Goal: Information Seeking & Learning: Find specific fact

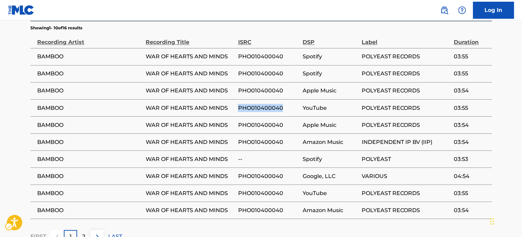
scroll to position [584, 0]
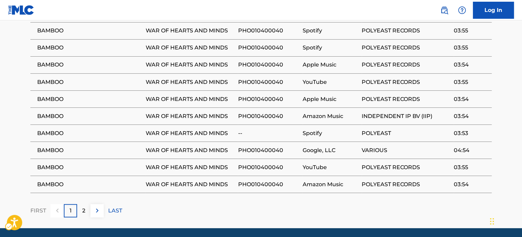
click at [243, 142] on td "PHO010400040" at bounding box center [270, 150] width 65 height 17
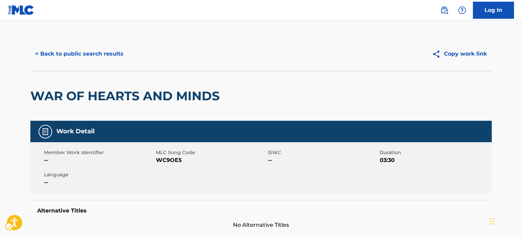
scroll to position [0, 0]
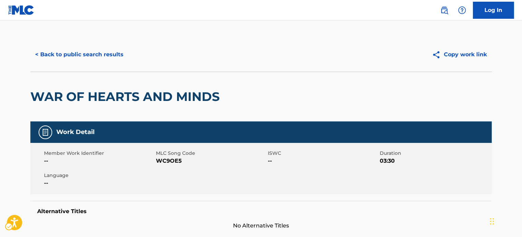
click at [242, 95] on div "WAR OF HEARTS AND MINDS" at bounding box center [260, 97] width 461 height 50
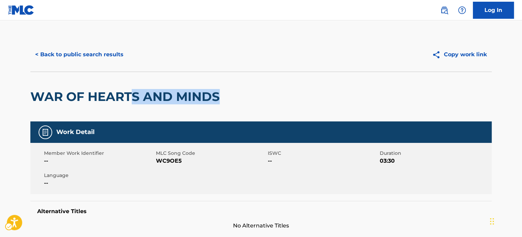
drag, startPoint x: 238, startPoint y: 91, endPoint x: 134, endPoint y: 102, distance: 105.0
click at [134, 102] on div "WAR OF HEARTS AND MINDS" at bounding box center [260, 97] width 461 height 50
click at [134, 102] on h2 "WAR OF HEARTS AND MINDS" at bounding box center [126, 96] width 193 height 15
drag, startPoint x: 134, startPoint y: 98, endPoint x: 194, endPoint y: 102, distance: 60.2
click at [192, 102] on h2 "WAR OF HEARTS AND MINDS" at bounding box center [126, 96] width 193 height 15
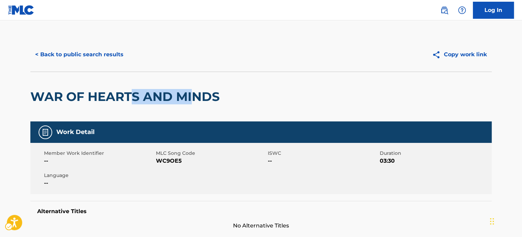
click at [195, 102] on h2 "WAR OF HEARTS AND MINDS" at bounding box center [126, 96] width 193 height 15
click at [203, 88] on div "WAR OF HEARTS AND MINDS" at bounding box center [126, 96] width 193 height 49
click at [216, 101] on h2 "WAR OF HEARTS AND MINDS" at bounding box center [126, 96] width 193 height 15
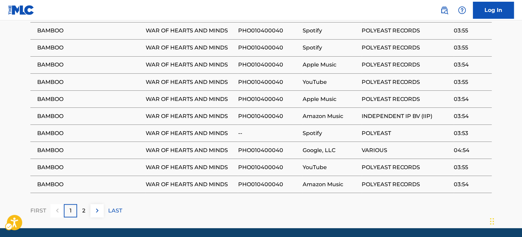
click at [221, 125] on td "WAR OF HEARTS AND MINDS" at bounding box center [192, 133] width 92 height 17
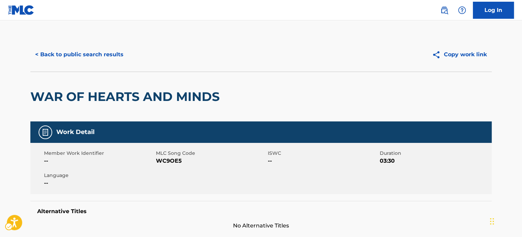
click at [227, 115] on div "WAR OF HEARTS AND MINDS" at bounding box center [260, 97] width 461 height 50
click at [228, 100] on div "WAR OF HEARTS AND MINDS" at bounding box center [260, 97] width 461 height 50
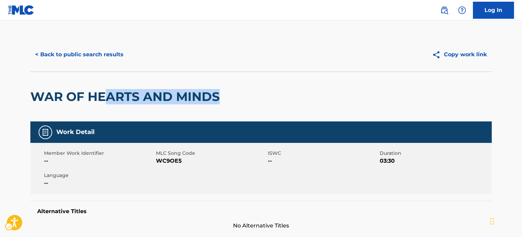
drag, startPoint x: 222, startPoint y: 97, endPoint x: 105, endPoint y: 83, distance: 118.1
click at [105, 83] on div "WAR OF HEARTS AND MINDS" at bounding box center [260, 97] width 461 height 50
click at [105, 83] on div "WAR OF HEARTS AND MINDS" at bounding box center [126, 96] width 193 height 49
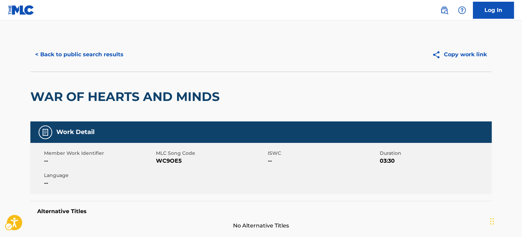
click at [140, 102] on h2 "WAR OF HEARTS AND MINDS" at bounding box center [126, 96] width 193 height 15
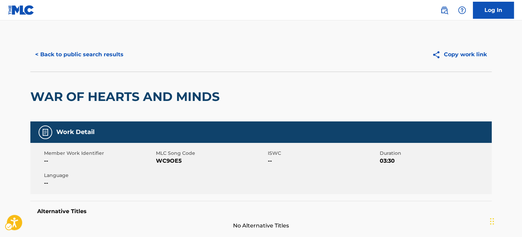
click at [90, 43] on div "< Back to public search results Copy work link" at bounding box center [260, 55] width 461 height 34
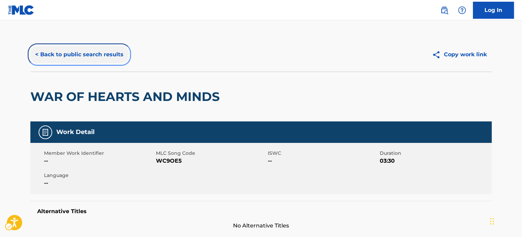
click at [90, 49] on button "< Back to public search results" at bounding box center [79, 54] width 98 height 17
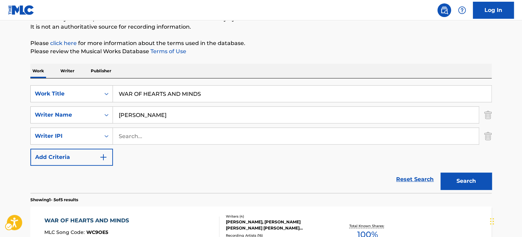
scroll to position [68, 0]
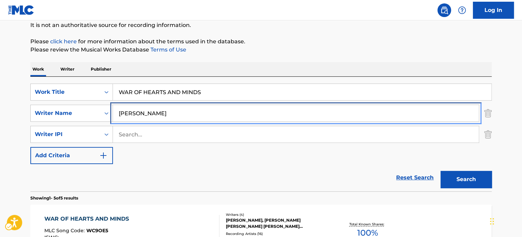
drag, startPoint x: 194, startPoint y: 106, endPoint x: 200, endPoint y: 109, distance: 6.3
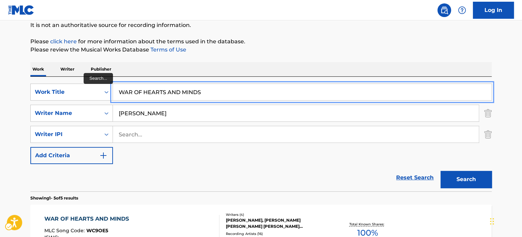
click at [227, 93] on input "WAR OF HEARTS AND MINDS" at bounding box center [302, 92] width 378 height 16
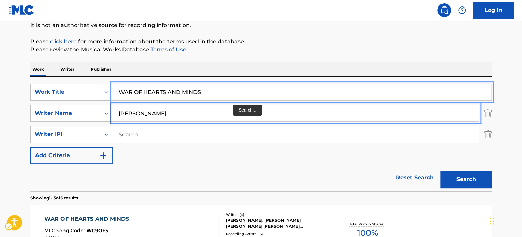
click at [233, 105] on input "[PERSON_NAME]" at bounding box center [296, 113] width 366 height 16
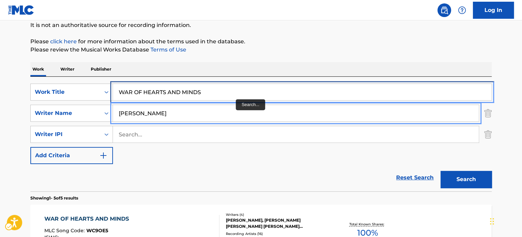
click at [237, 93] on input "WAR OF HEARTS AND MINDS" at bounding box center [302, 92] width 378 height 16
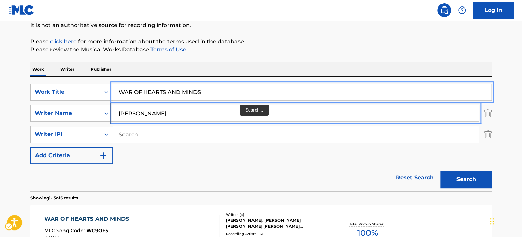
drag, startPoint x: 241, startPoint y: 115, endPoint x: 242, endPoint y: 109, distance: 6.4
click at [241, 115] on input "[PERSON_NAME]" at bounding box center [296, 113] width 366 height 16
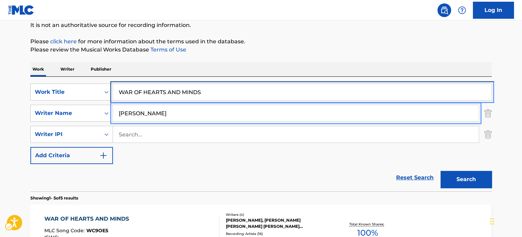
click at [248, 92] on input "WAR OF HEARTS AND MINDS" at bounding box center [302, 92] width 378 height 16
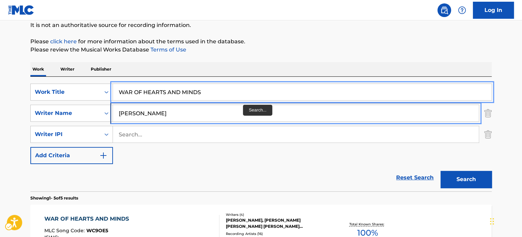
drag, startPoint x: 244, startPoint y: 107, endPoint x: 250, endPoint y: 101, distance: 8.5
click at [244, 107] on input "[PERSON_NAME]" at bounding box center [296, 113] width 366 height 16
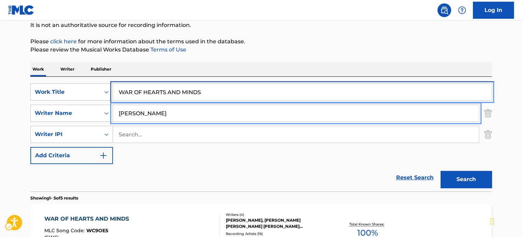
click at [252, 97] on input "WAR OF HEARTS AND MINDS" at bounding box center [302, 92] width 378 height 16
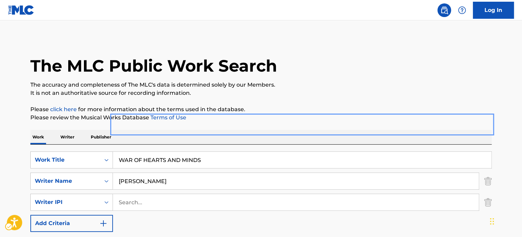
scroll to position [0, 0]
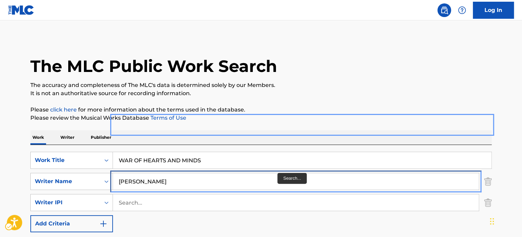
click at [278, 178] on input "[PERSON_NAME]" at bounding box center [296, 181] width 366 height 16
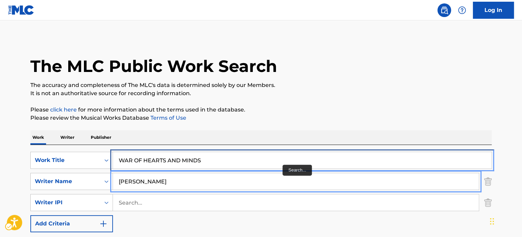
click at [285, 158] on input "WAR OF HEARTS AND MINDS" at bounding box center [302, 160] width 378 height 16
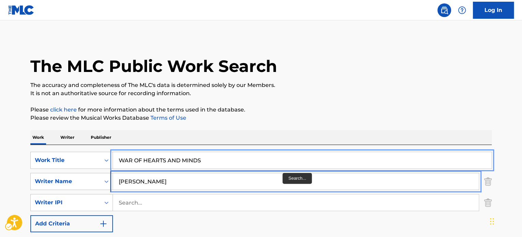
click at [284, 183] on input "[PERSON_NAME]" at bounding box center [296, 181] width 366 height 16
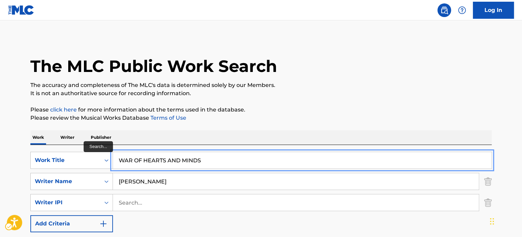
click at [286, 161] on input "WAR OF HEARTS AND MINDS" at bounding box center [302, 160] width 378 height 16
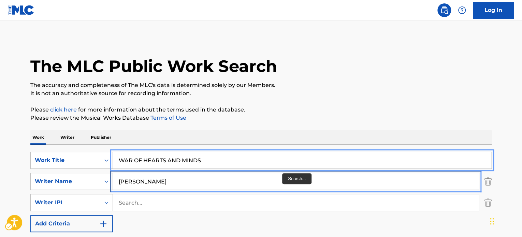
click at [282, 175] on input "[PERSON_NAME]" at bounding box center [296, 181] width 366 height 16
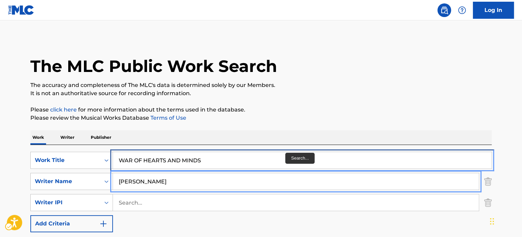
click at [285, 153] on input "WAR OF HEARTS AND MINDS" at bounding box center [302, 160] width 378 height 16
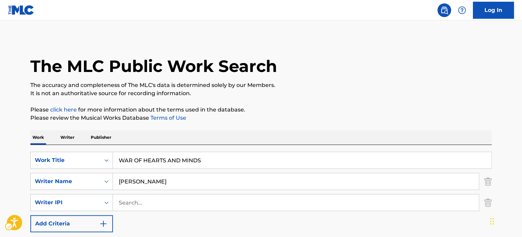
click at [93, 82] on p "The accuracy and completeness of The MLC's data is determined solely by our Mem…" at bounding box center [260, 85] width 461 height 8
click at [364, 49] on div "The MLC Public Work Search" at bounding box center [260, 63] width 461 height 50
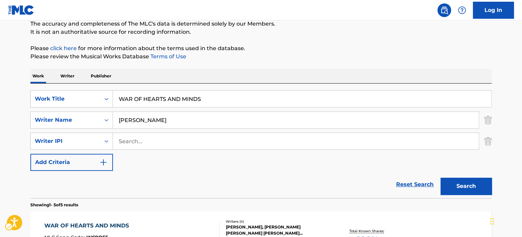
scroll to position [68, 0]
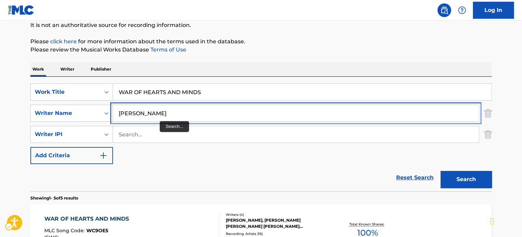
click at [160, 116] on input "[PERSON_NAME]" at bounding box center [296, 113] width 366 height 16
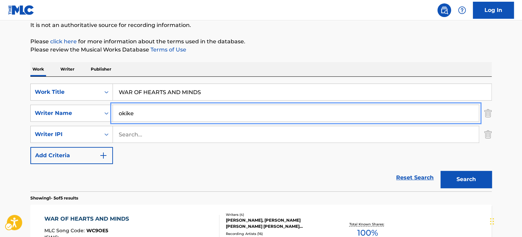
type input "okike"
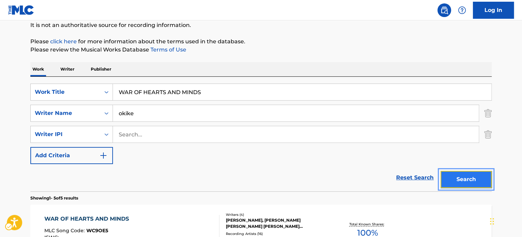
click at [440, 171] on button "Search" at bounding box center [465, 179] width 51 height 17
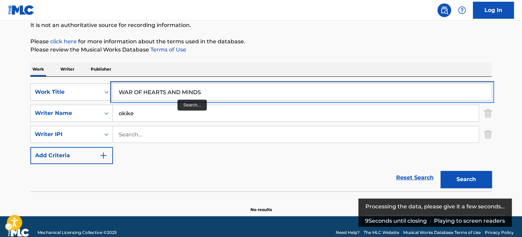
click at [198, 91] on input "WAR OF HEARTS AND MINDS" at bounding box center [302, 92] width 378 height 16
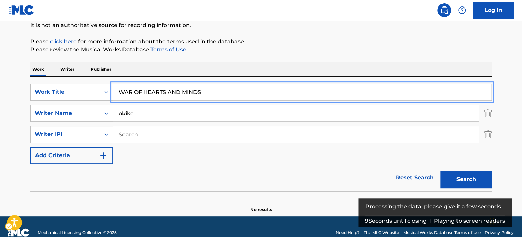
click at [198, 91] on input "WAR OF HEARTS AND MINDS" at bounding box center [302, 92] width 378 height 16
type input "give me love"
click at [440, 171] on button "Search" at bounding box center [465, 179] width 51 height 17
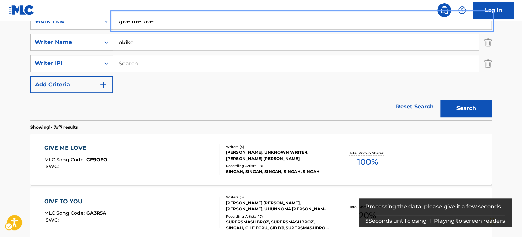
scroll to position [171, 0]
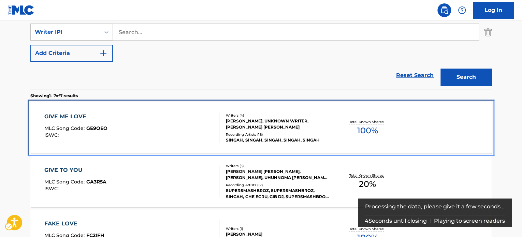
click at [190, 123] on div "GIVE ME LOVE MLC Song Code : GE9OEO ISWC :" at bounding box center [131, 128] width 175 height 31
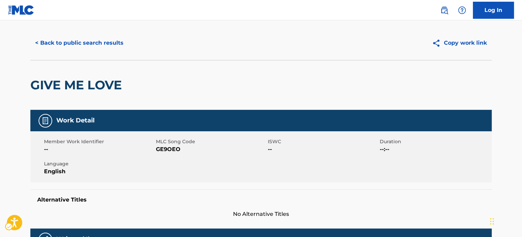
scroll to position [11, 0]
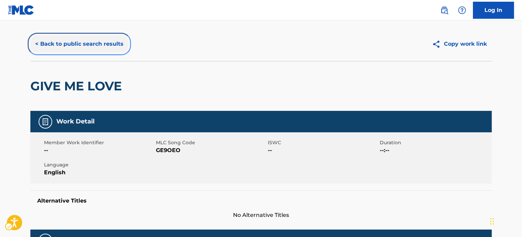
drag, startPoint x: 84, startPoint y: 43, endPoint x: 171, endPoint y: 69, distance: 90.1
click at [84, 43] on button "< Back to public search results" at bounding box center [79, 43] width 98 height 17
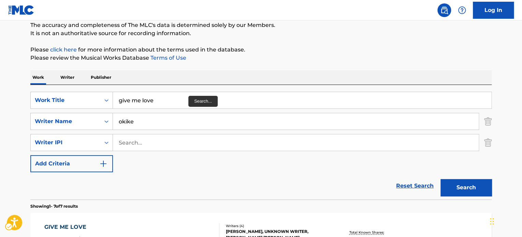
scroll to position [60, 0]
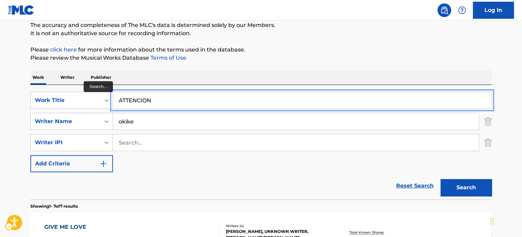
type input "ATTENCION"
click at [440, 179] on button "Search" at bounding box center [465, 187] width 51 height 17
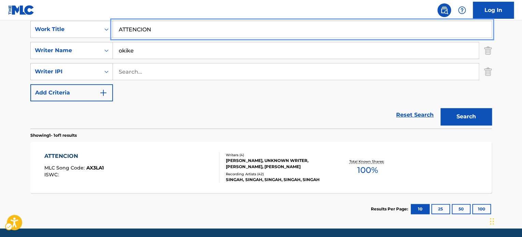
scroll to position [155, 0]
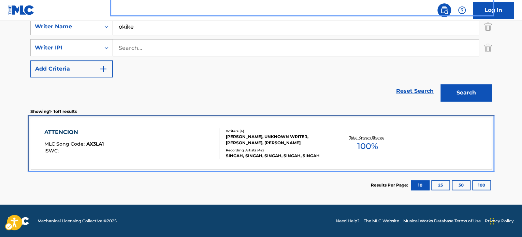
click at [179, 134] on div "ATTENCION MLC Song Code : AX3LA1 ISWC :" at bounding box center [131, 143] width 175 height 31
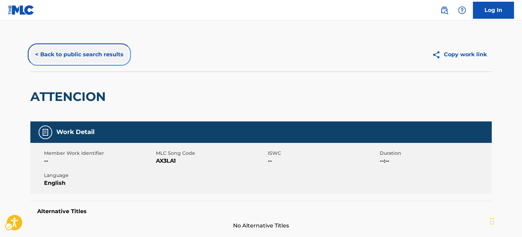
click at [47, 57] on button "< Back to public search results" at bounding box center [79, 54] width 98 height 17
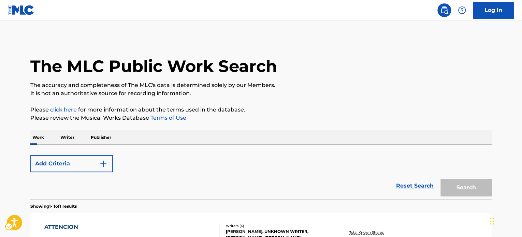
scroll to position [95, 0]
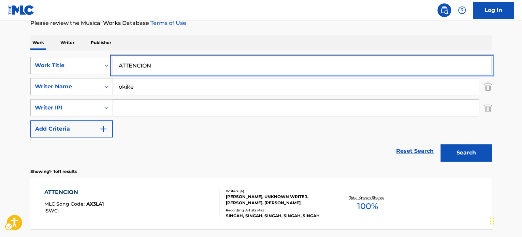
paste input "SHARE DATA ENTERED"
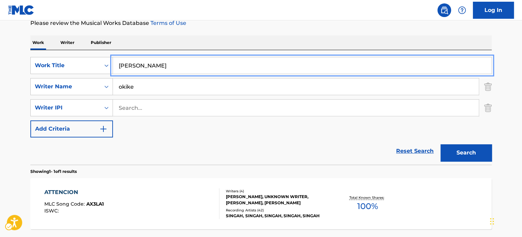
type input "[PERSON_NAME]"
click at [440, 144] on button "Search" at bounding box center [465, 152] width 51 height 17
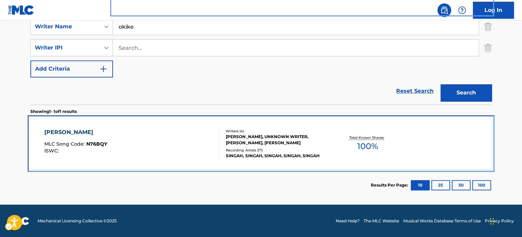
click at [184, 134] on div "[PERSON_NAME] MLC Song Code : N76BQY ISWC :" at bounding box center [131, 143] width 175 height 31
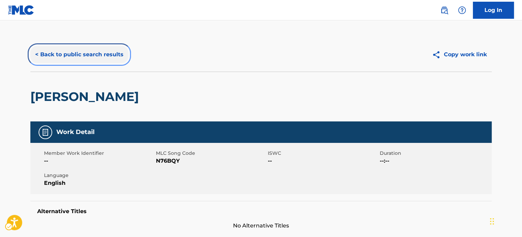
click at [81, 56] on button "< Back to public search results" at bounding box center [79, 54] width 98 height 17
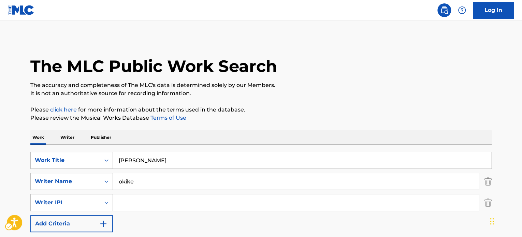
scroll to position [95, 0]
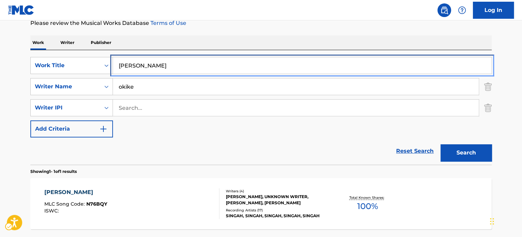
drag, startPoint x: 143, startPoint y: 65, endPoint x: 203, endPoint y: 39, distance: 65.4
paste input "Without you"
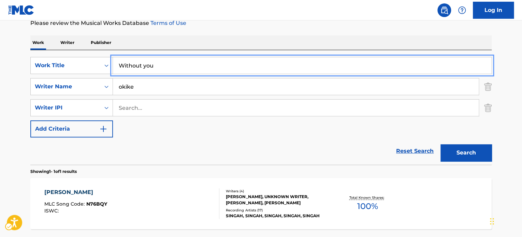
type input "Without you"
drag, startPoint x: 227, startPoint y: 32, endPoint x: 282, endPoint y: 53, distance: 59.8
click at [229, 32] on div "The MLC Public Work Search The accuracy and completeness of The MLC's data is d…" at bounding box center [261, 102] width 478 height 319
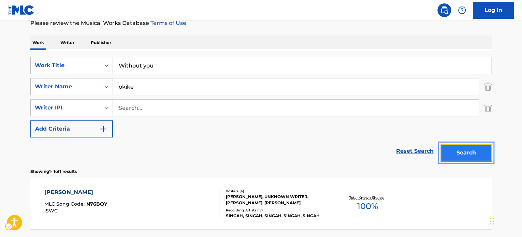
click at [478, 154] on button "Search" at bounding box center [465, 152] width 51 height 17
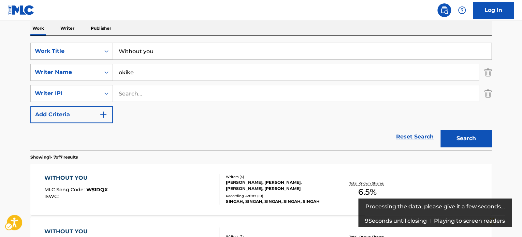
scroll to position [163, 0]
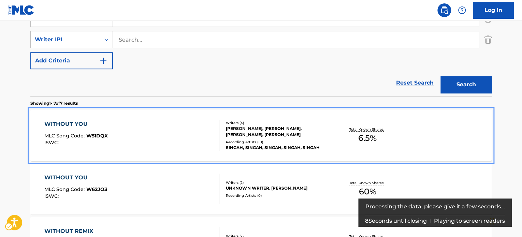
click at [157, 134] on div "WITHOUT YOU MLC Song Code : W51DQX ISWC :" at bounding box center [131, 135] width 175 height 31
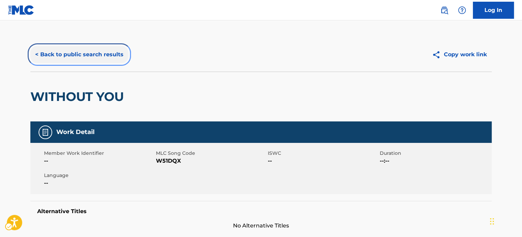
click at [94, 46] on button "< Back to public search results" at bounding box center [79, 54] width 98 height 17
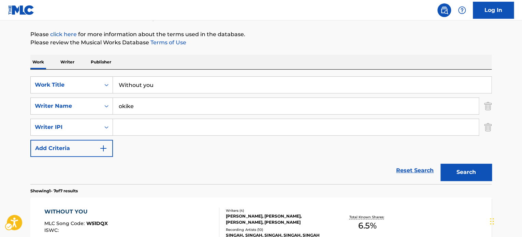
scroll to position [53, 0]
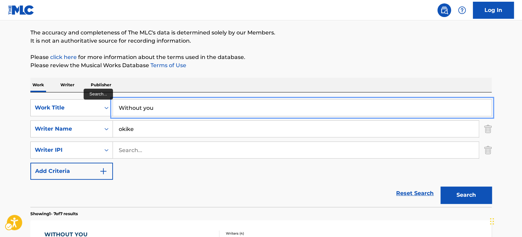
paste input "MUSIC ADMIN, INC PUB CAT 20250514"
type input "survival"
click at [440, 187] on button "Search" at bounding box center [465, 195] width 51 height 17
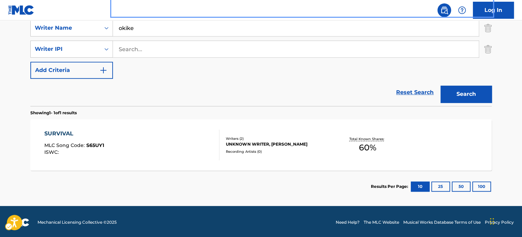
scroll to position [155, 0]
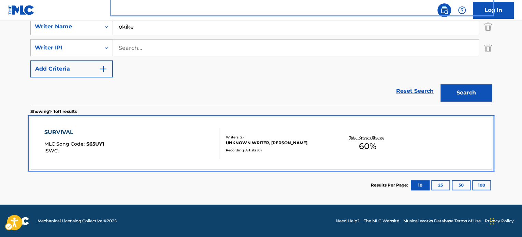
click at [195, 146] on div "SURVIVAL MLC Song Code : S65UY1 ISWC :" at bounding box center [131, 143] width 175 height 31
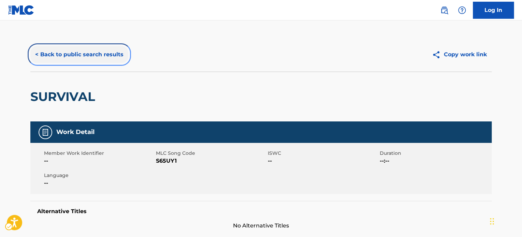
click at [113, 50] on button "< Back to public search results" at bounding box center [79, 54] width 98 height 17
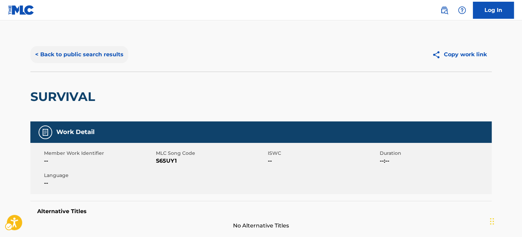
scroll to position [95, 0]
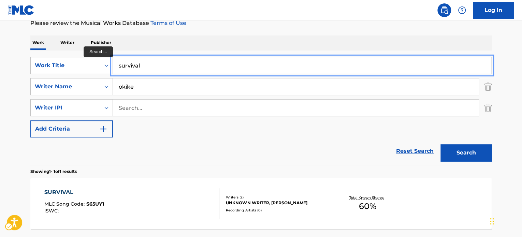
paste input "Test me"
type input "Test me"
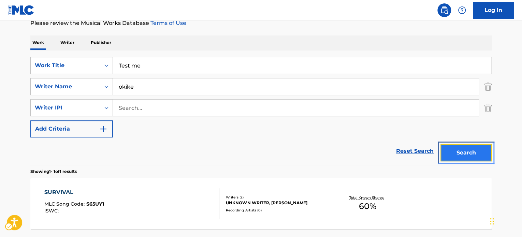
click at [467, 152] on button "Search" at bounding box center [465, 152] width 51 height 17
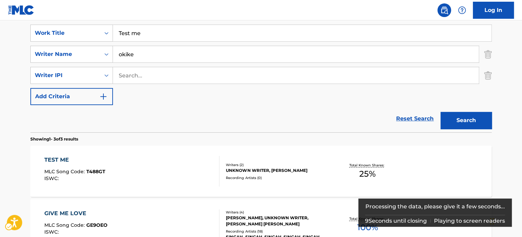
scroll to position [129, 0]
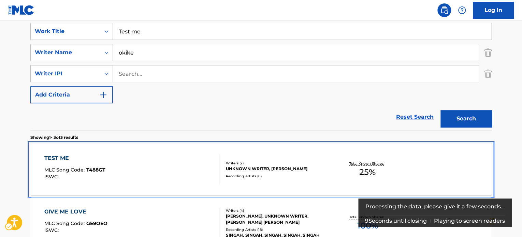
click at [324, 163] on div "Writers ( 2 )" at bounding box center [277, 163] width 103 height 5
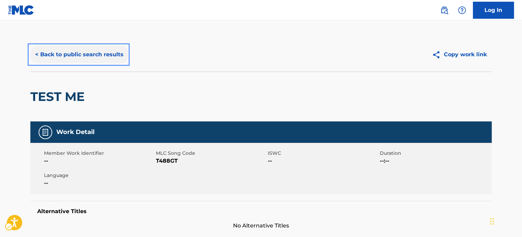
click at [90, 52] on button "< Back to public search results" at bounding box center [79, 54] width 98 height 17
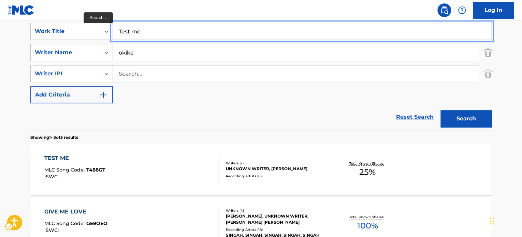
paste input "Without remix"
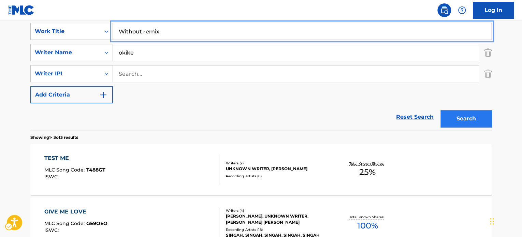
type input "Without remix"
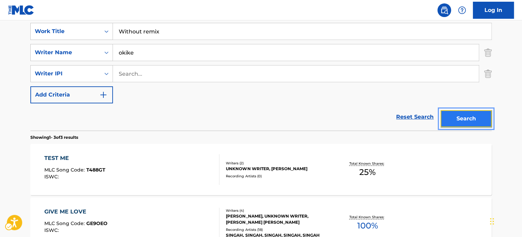
click at [464, 118] on button "Search" at bounding box center [465, 118] width 51 height 17
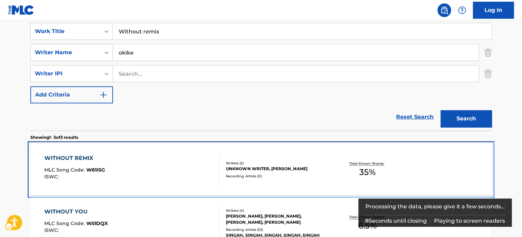
click at [167, 170] on div "WITHOUT REMIX MLC Song Code : W61ISG ISWC :" at bounding box center [131, 169] width 175 height 31
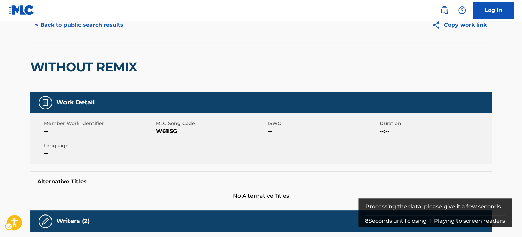
scroll to position [260, 0]
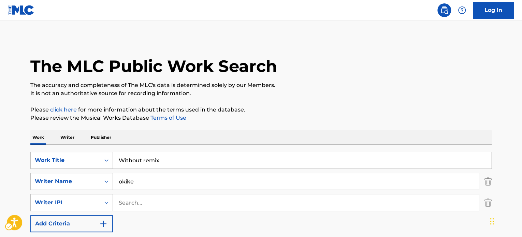
click at [179, 166] on div "SearchWithCriteria061acd47-d6ca-4e7d-b538-d4fb5ac1e8d2 Work Title Without remix…" at bounding box center [260, 192] width 461 height 81
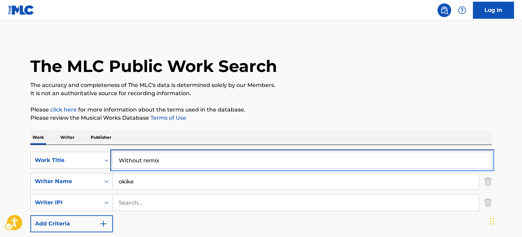
paste input "Zamina"
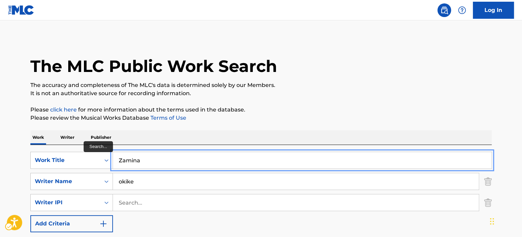
type input "Zamina"
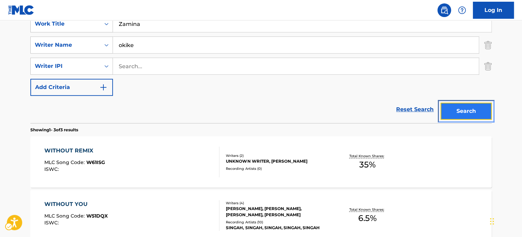
click at [466, 119] on button "Search" at bounding box center [465, 111] width 51 height 17
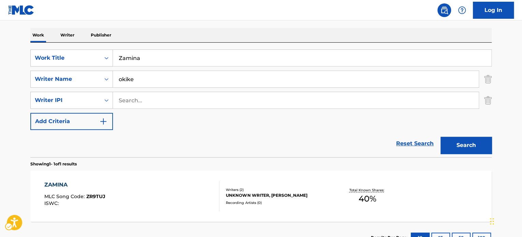
scroll to position [136, 0]
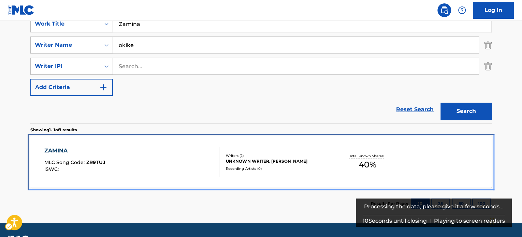
click at [179, 158] on div "ZAMINA MLC Song Code : ZR9TUJ ISWC :" at bounding box center [131, 162] width 175 height 31
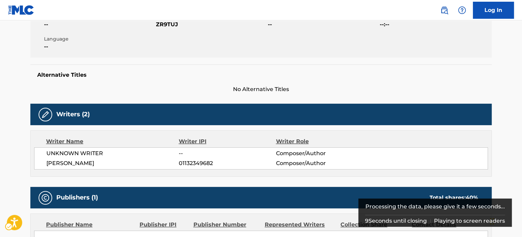
scroll to position [18, 0]
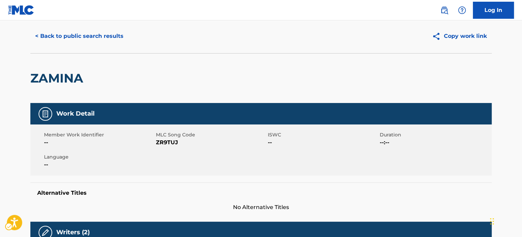
click at [408, 24] on div "< Back to public search results Copy work link" at bounding box center [260, 36] width 461 height 34
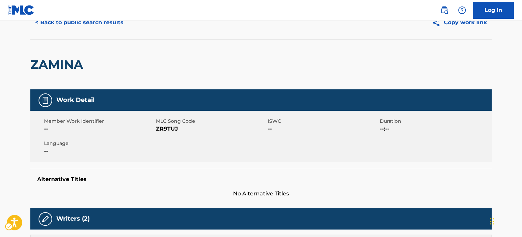
scroll to position [0, 0]
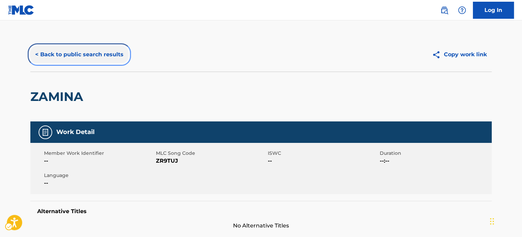
click at [85, 53] on button "< Back to public search results" at bounding box center [79, 54] width 98 height 17
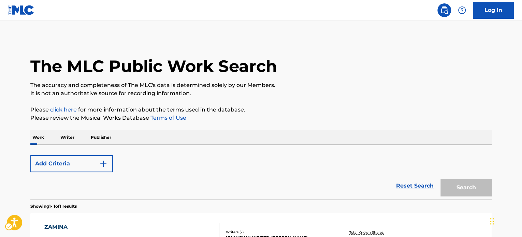
scroll to position [95, 0]
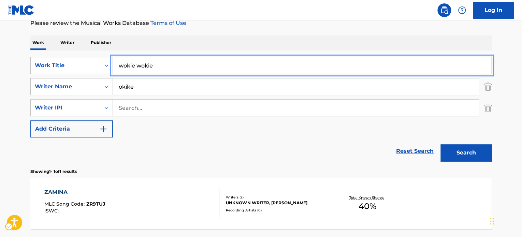
type input "wokie wokie"
click at [440, 144] on button "Search" at bounding box center [465, 152] width 51 height 17
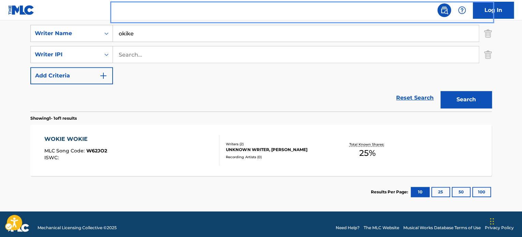
scroll to position [155, 0]
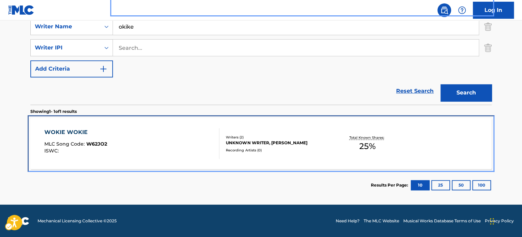
click at [249, 153] on div "WOKIE WOKIE MLC Song Code : W62JO2 ISWC : Writers ( 2 ) UNKNOWN WRITER, [PERSON…" at bounding box center [260, 143] width 461 height 51
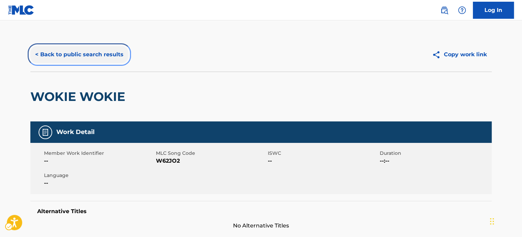
click at [111, 54] on button "< Back to public search results" at bounding box center [79, 54] width 98 height 17
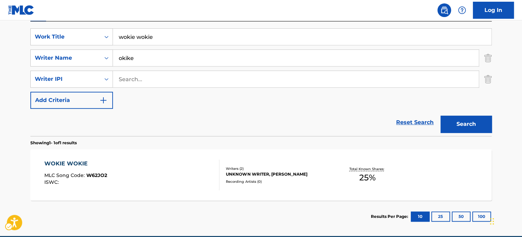
scroll to position [121, 0]
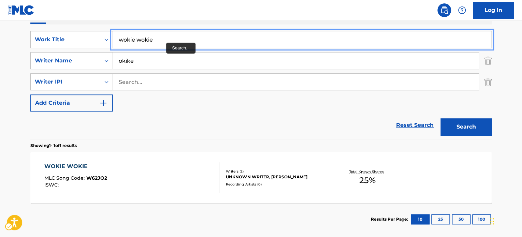
paste input "Ebeano"
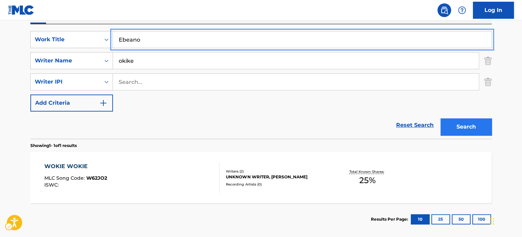
type input "Ebeano"
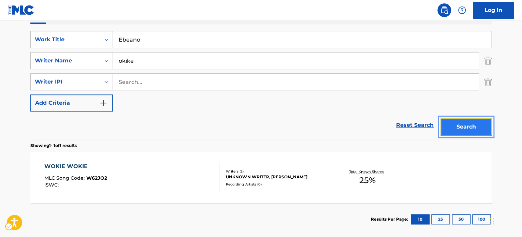
click at [455, 125] on button "Search" at bounding box center [465, 126] width 51 height 17
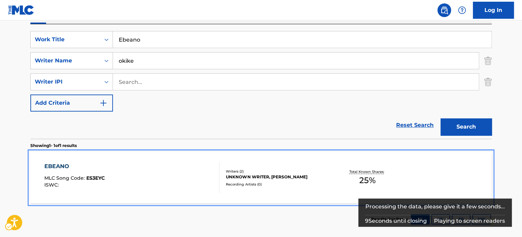
click at [123, 176] on div "EBEANO MLC Song Code : ES3EYC ISWC :" at bounding box center [131, 177] width 175 height 31
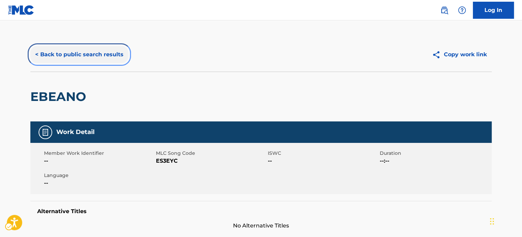
click at [86, 58] on button "< Back to public search results" at bounding box center [79, 54] width 98 height 17
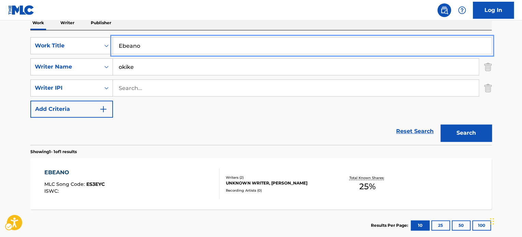
scroll to position [155, 0]
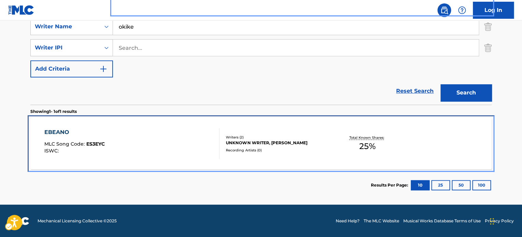
click at [299, 150] on div "Recording Artists ( 0 )" at bounding box center [277, 150] width 103 height 5
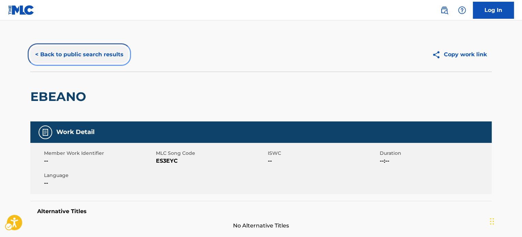
click at [97, 53] on button "< Back to public search results" at bounding box center [79, 54] width 98 height 17
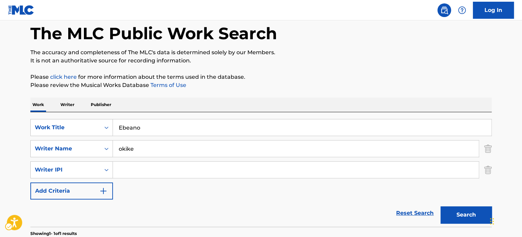
scroll to position [27, 0]
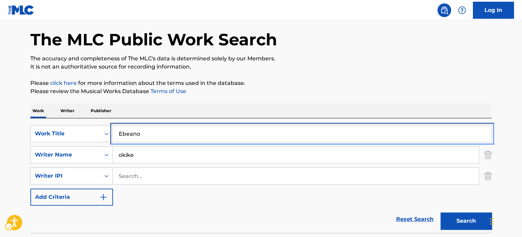
paste input "Too late by"
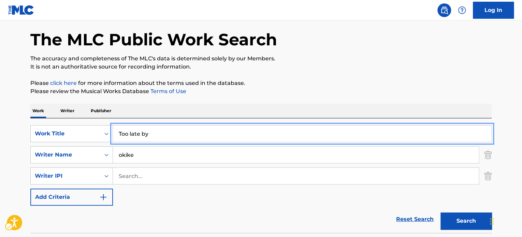
scroll to position [129, 0]
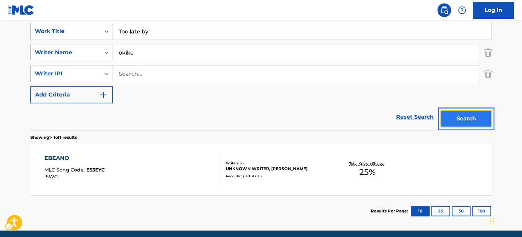
click at [455, 117] on button "Search" at bounding box center [465, 118] width 51 height 17
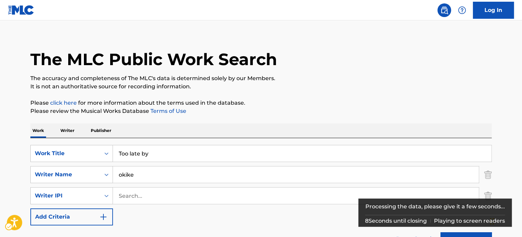
scroll to position [0, 0]
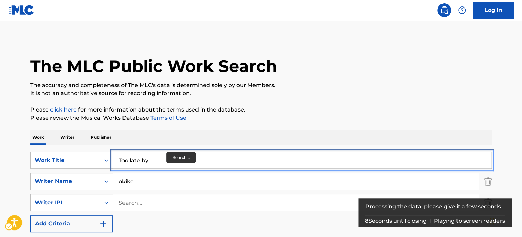
click at [166, 158] on input "Too late by" at bounding box center [302, 160] width 378 height 16
paste input "Paloma"
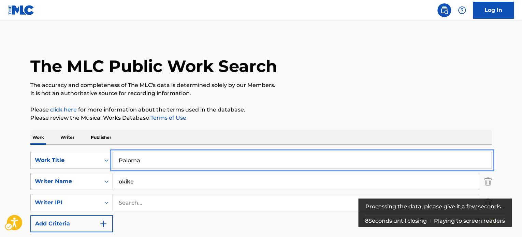
type input "Paloma"
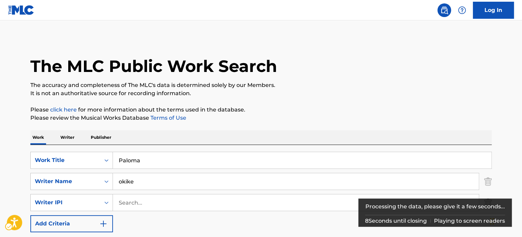
click at [316, 113] on p "Please click here | New Window for more information about the terms used in the…" at bounding box center [260, 110] width 461 height 8
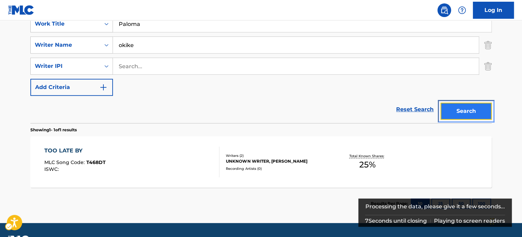
click at [466, 111] on button "Search" at bounding box center [465, 111] width 51 height 17
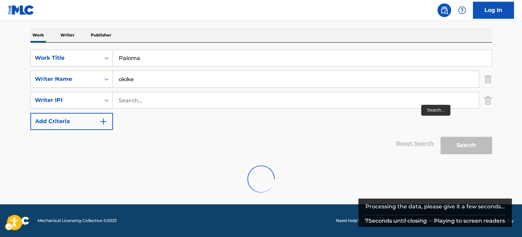
scroll to position [136, 0]
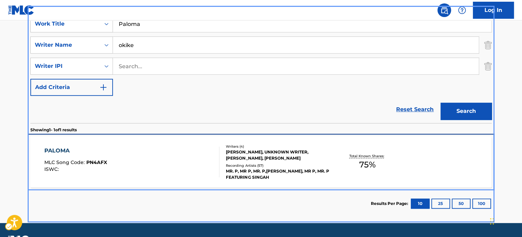
click at [234, 171] on div "MR. P, MR P, MR. P,[PERSON_NAME], MR P, MR. P FEATURING SINGAH" at bounding box center [277, 174] width 103 height 12
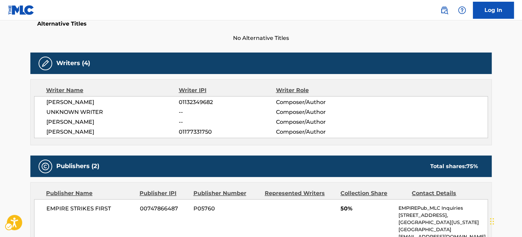
scroll to position [181, 0]
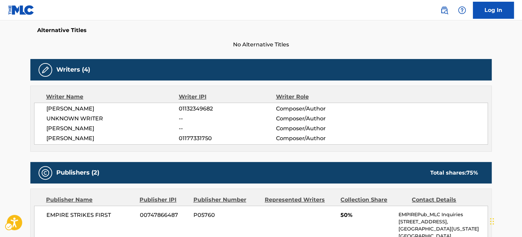
click at [367, 69] on div "Writers (4)" at bounding box center [260, 69] width 461 height 21
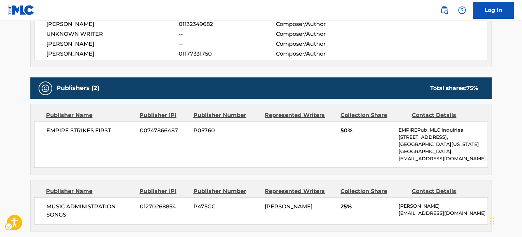
scroll to position [171, 0]
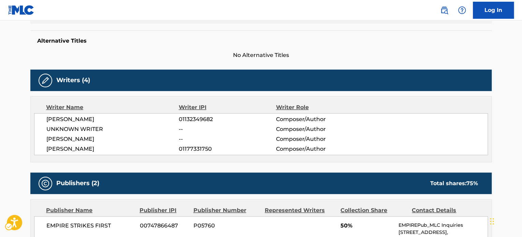
click at [83, 147] on span "[PERSON_NAME]" at bounding box center [112, 149] width 132 height 8
copy div "[PERSON_NAME]"
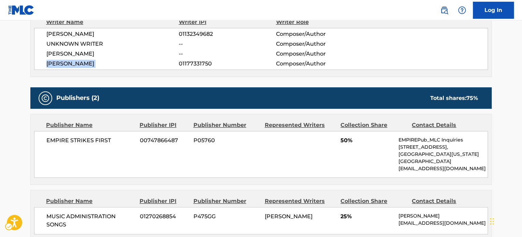
scroll to position [273, 0]
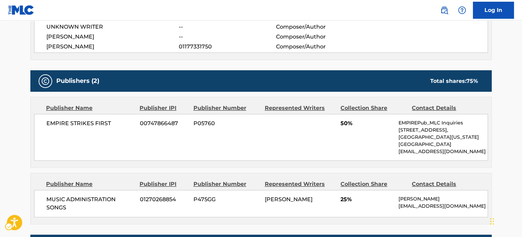
click at [386, 31] on div "[PERSON_NAME] 01132349682 Composer/[PERSON_NAME] WRITER -- Composer/Author [PER…" at bounding box center [261, 32] width 454 height 42
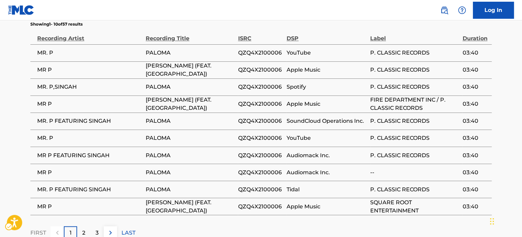
scroll to position [0, 0]
